Goal: Transaction & Acquisition: Purchase product/service

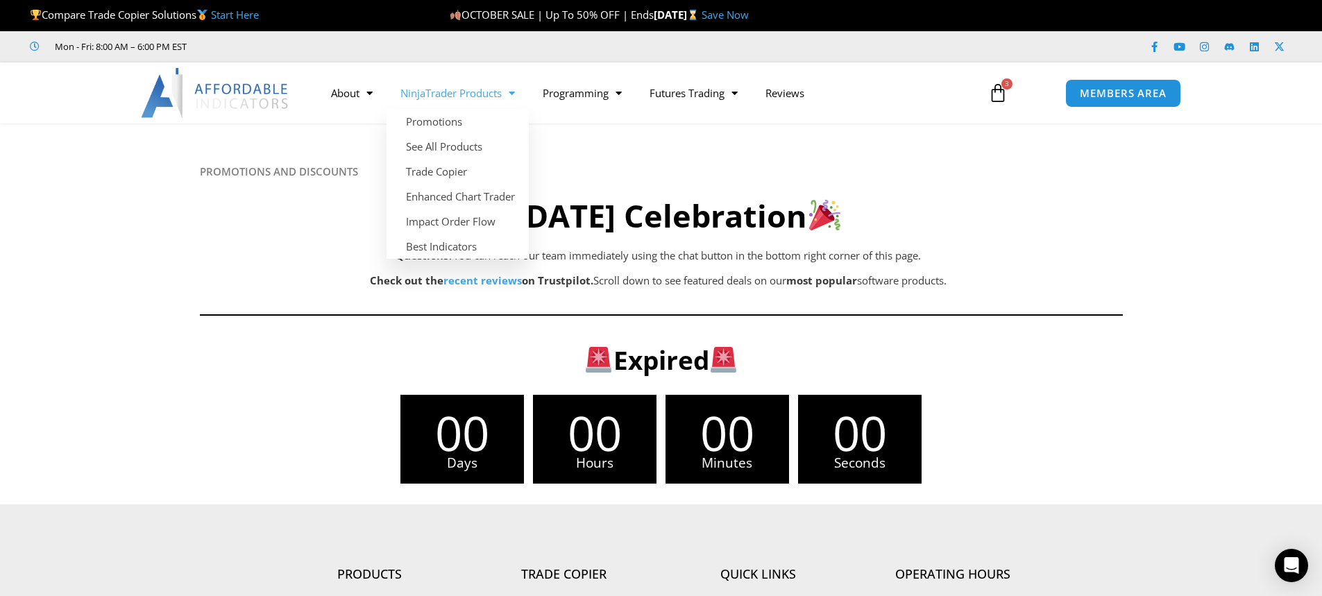
click at [246, 92] on img at bounding box center [215, 93] width 149 height 50
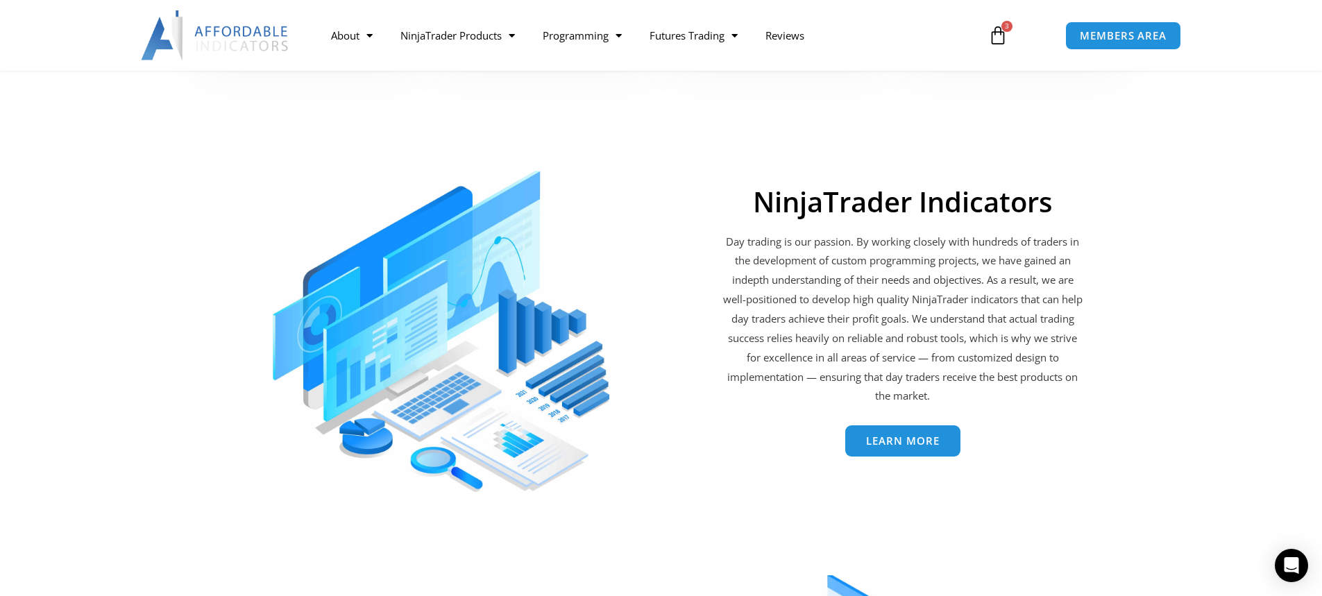
scroll to position [1665, 0]
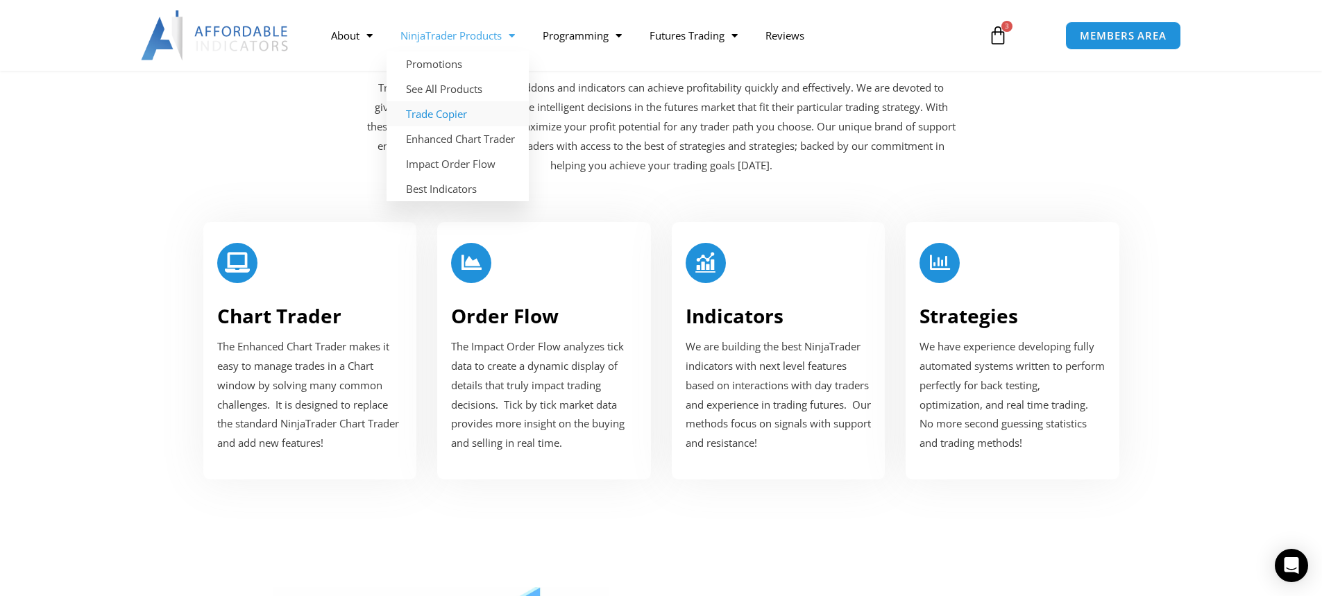
click at [439, 111] on link "Trade Copier" at bounding box center [457, 113] width 142 height 25
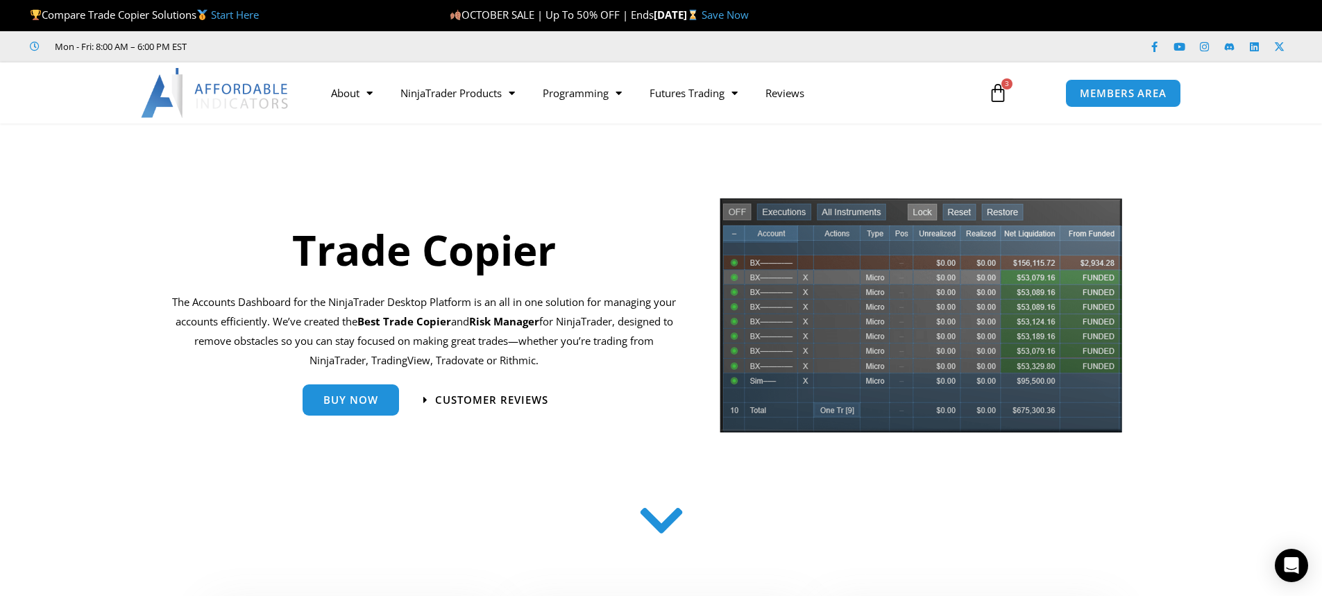
click at [749, 17] on link "Save Now" at bounding box center [724, 15] width 47 height 14
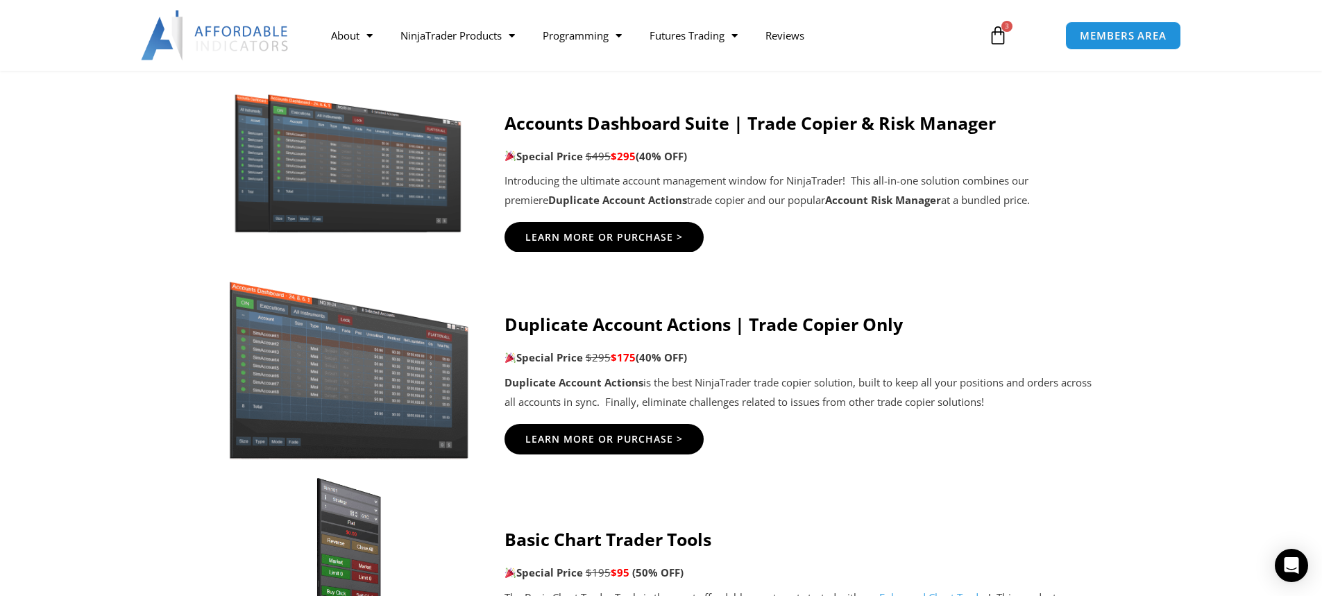
scroll to position [833, 0]
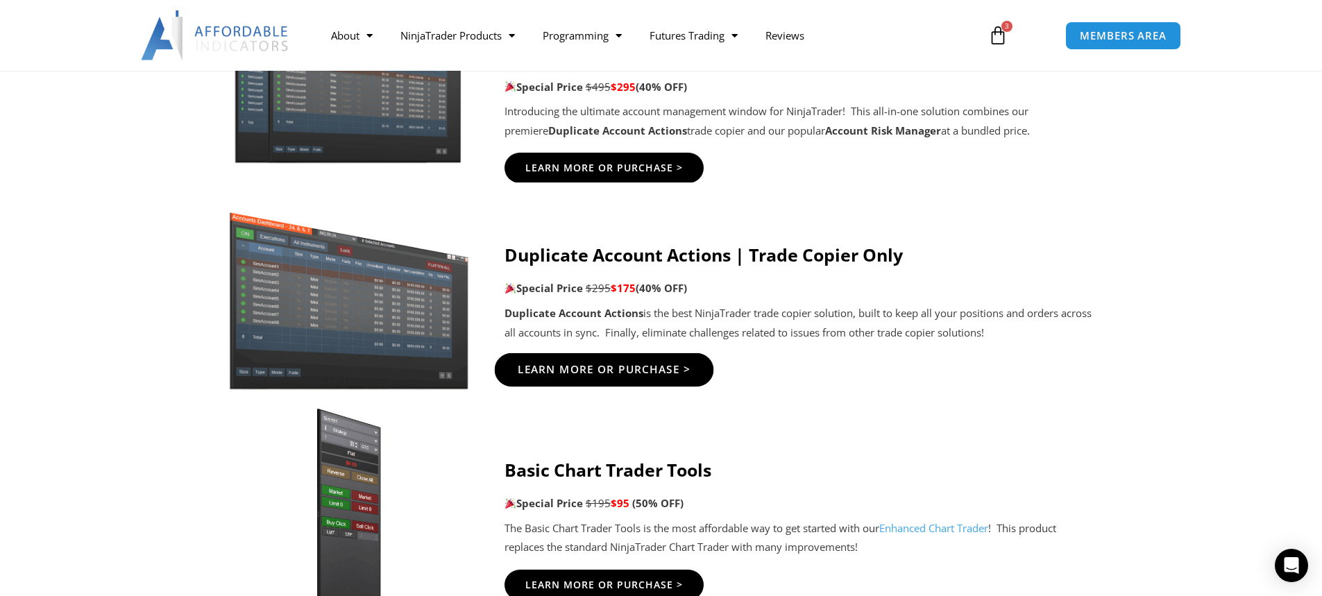
click at [592, 365] on span "Learn More Or Purchase >" at bounding box center [603, 369] width 173 height 10
